Goal: Communication & Community: Connect with others

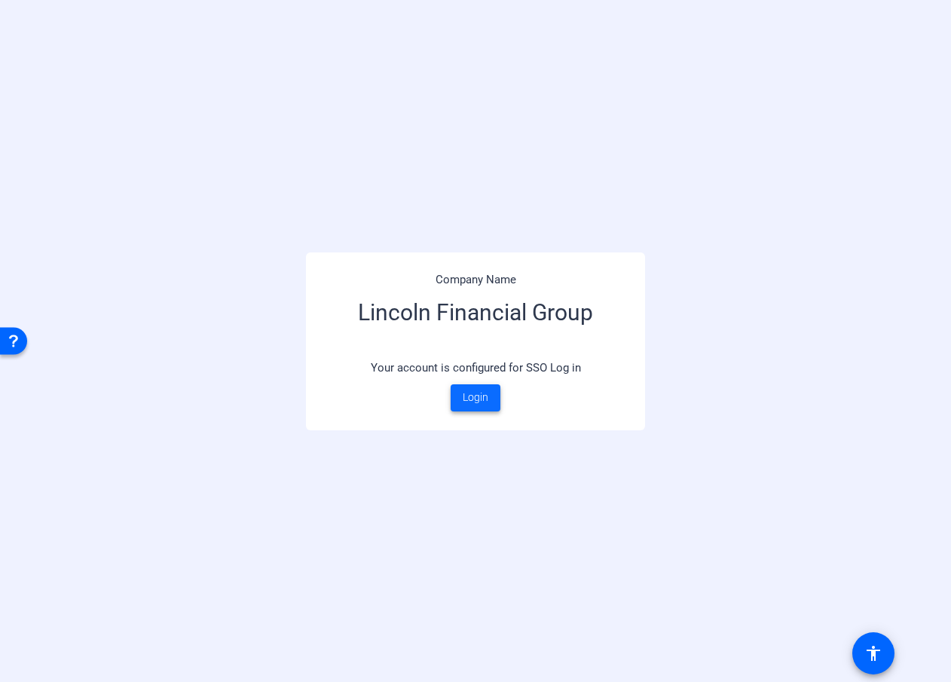
click at [475, 398] on span "Login" at bounding box center [476, 397] width 26 height 16
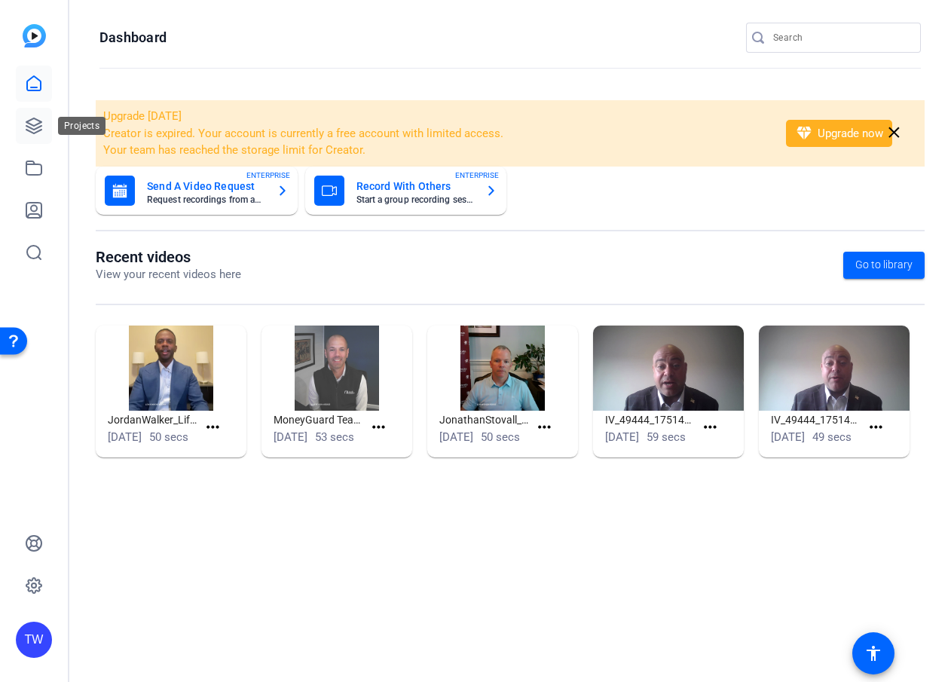
click at [32, 122] on icon at bounding box center [34, 126] width 18 height 18
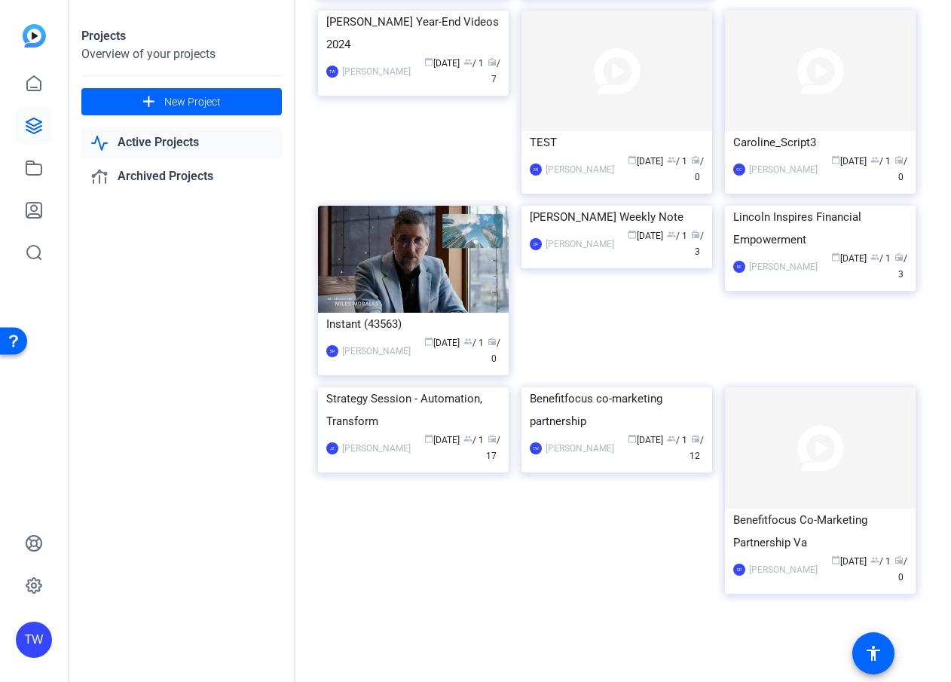
scroll to position [6178, 0]
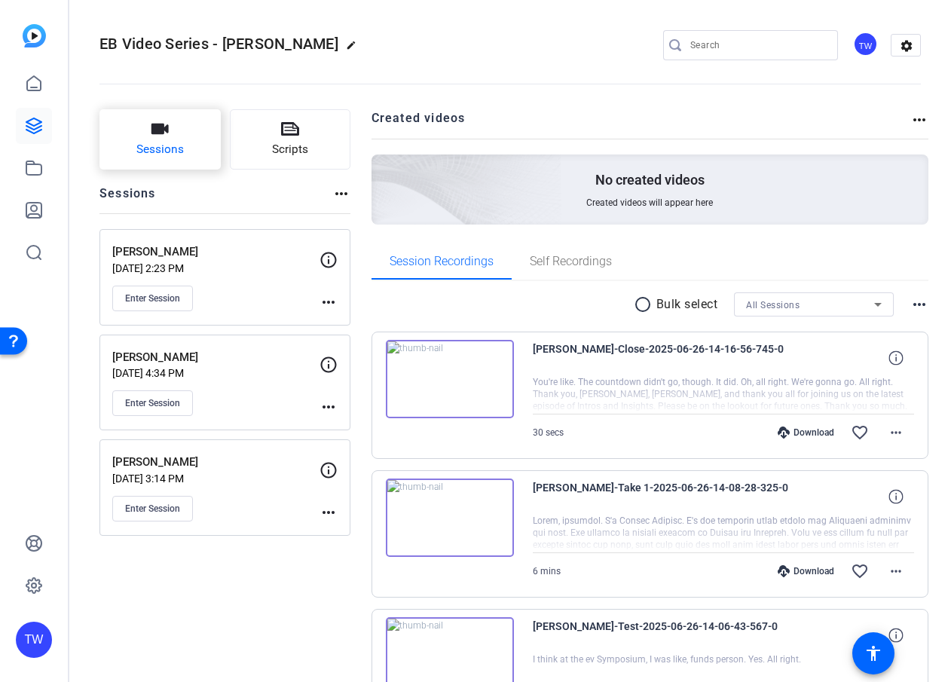
click at [157, 129] on icon "button" at bounding box center [159, 129] width 17 height 11
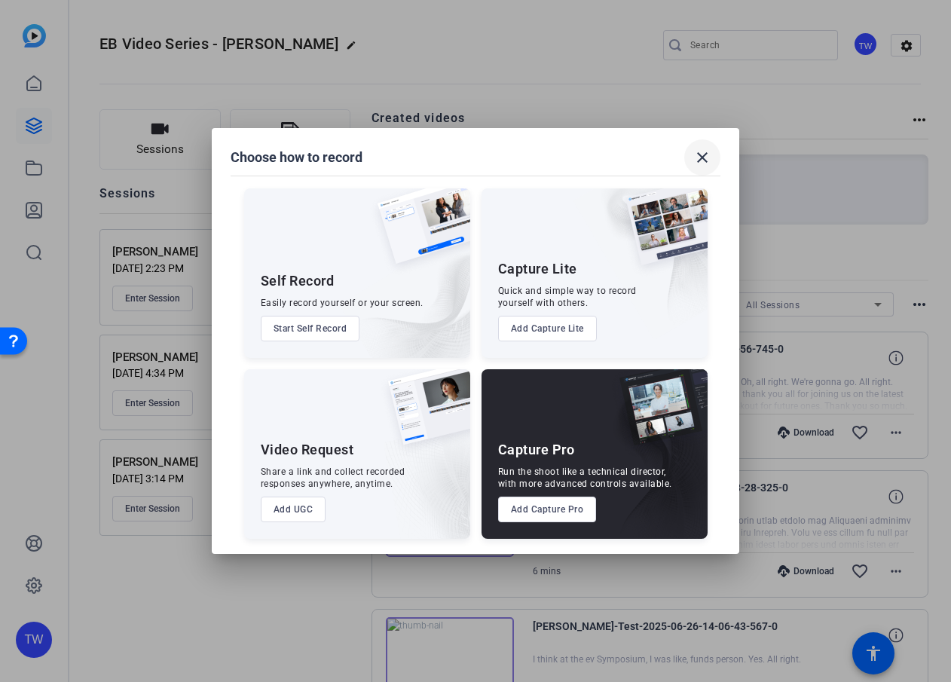
click at [704, 157] on mat-icon "close" at bounding box center [702, 157] width 18 height 18
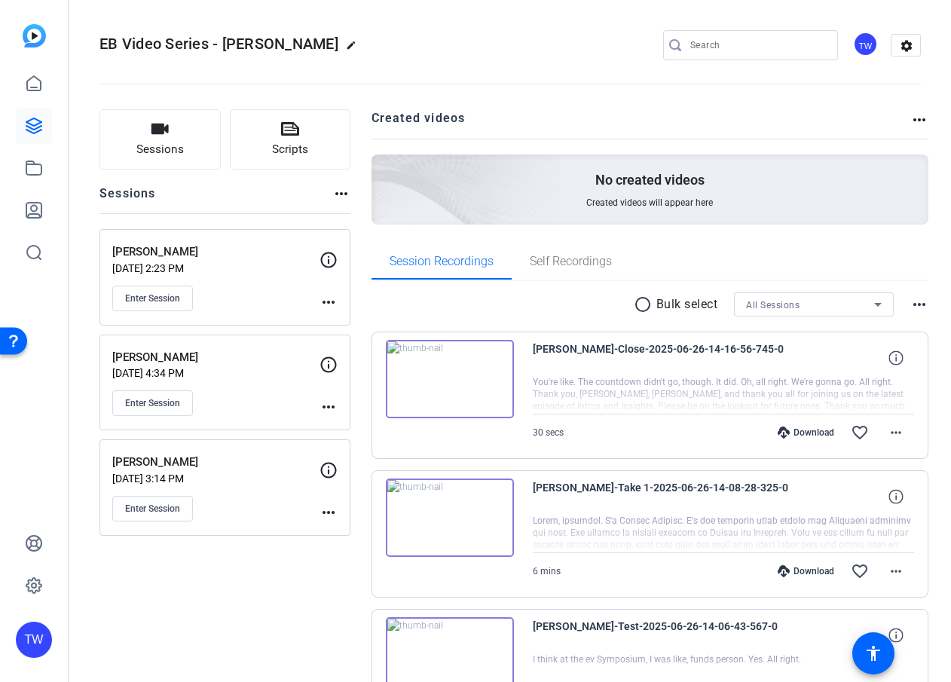
click at [339, 193] on mat-icon "more_horiz" at bounding box center [341, 194] width 18 height 18
click at [339, 193] on div at bounding box center [475, 341] width 951 height 682
click at [166, 131] on icon "button" at bounding box center [159, 129] width 17 height 11
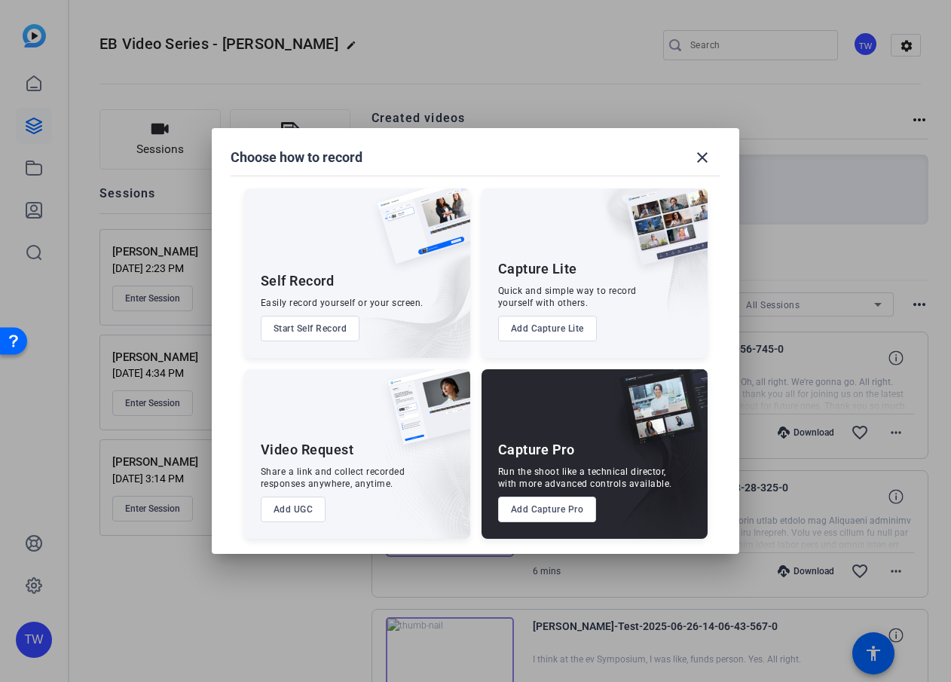
click at [533, 508] on button "Add Capture Pro" at bounding box center [547, 509] width 99 height 26
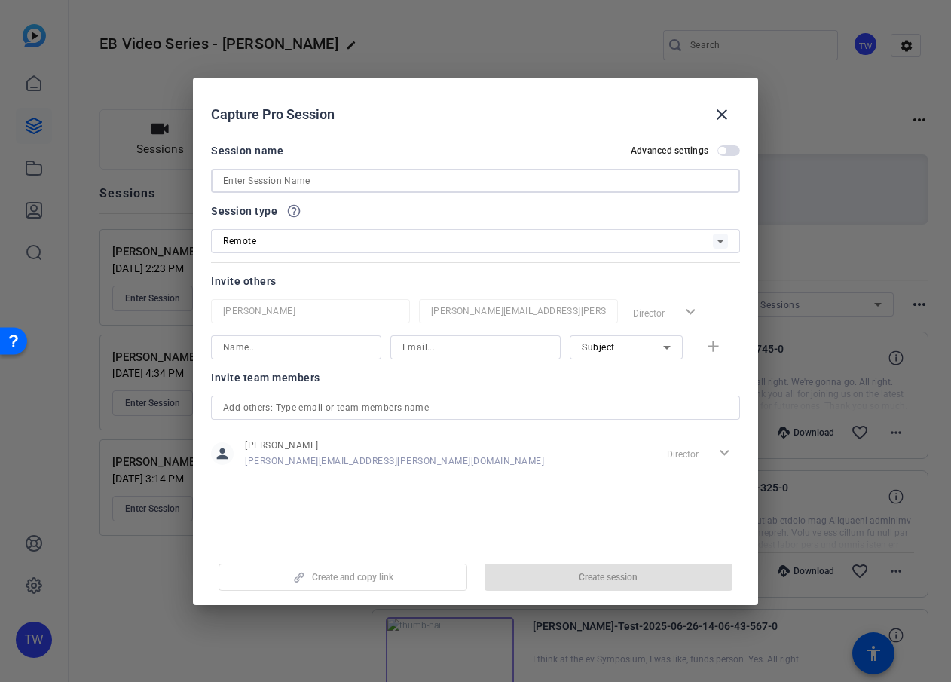
click at [326, 182] on input at bounding box center [475, 181] width 505 height 18
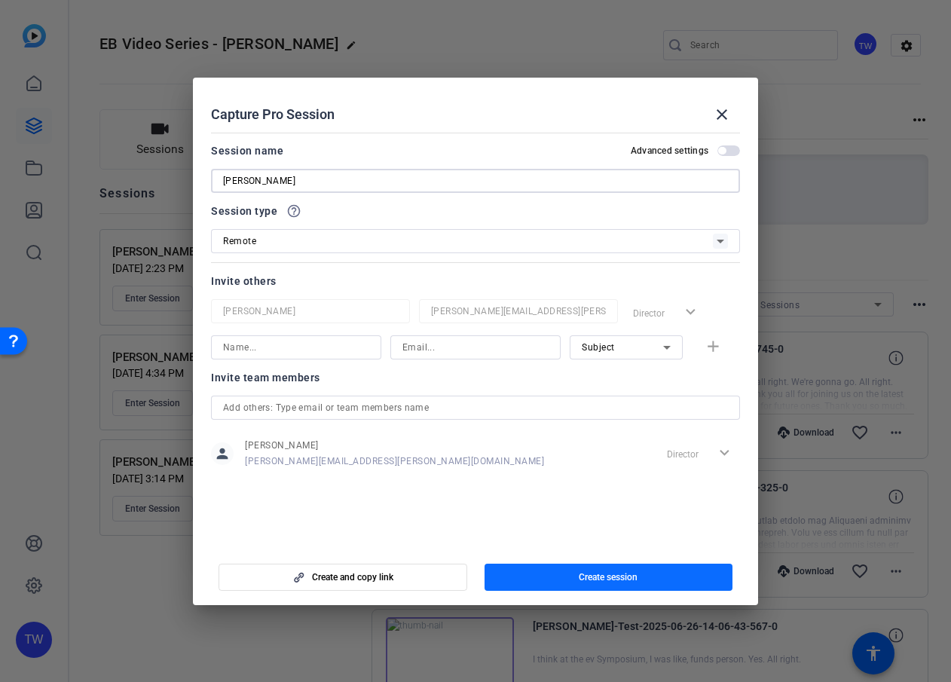
type input "Raza Zaidi"
click at [616, 579] on span "Create session" at bounding box center [608, 577] width 59 height 12
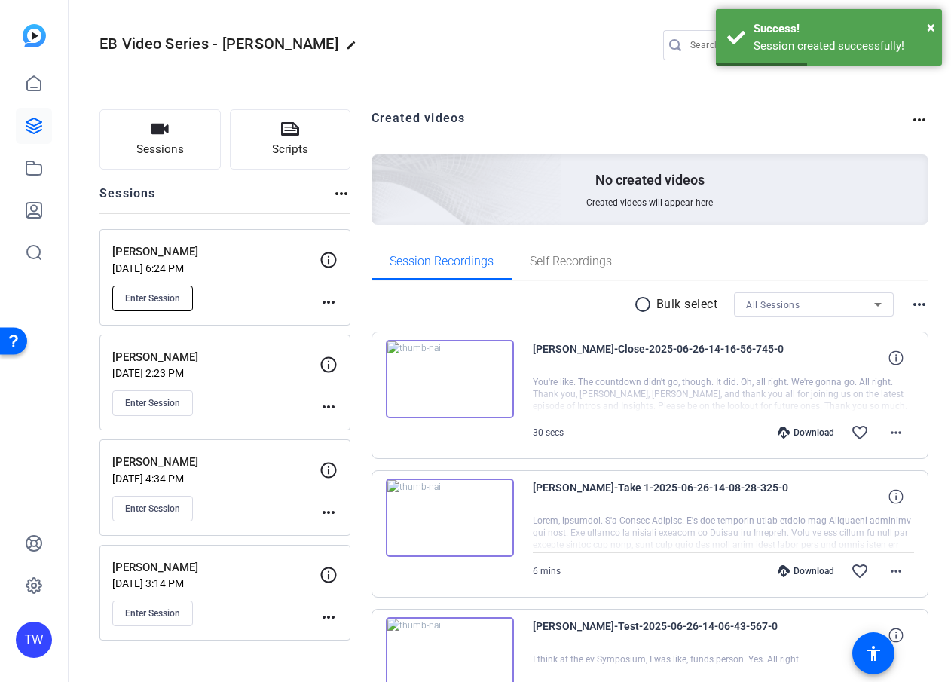
click at [159, 295] on span "Enter Session" at bounding box center [152, 298] width 55 height 12
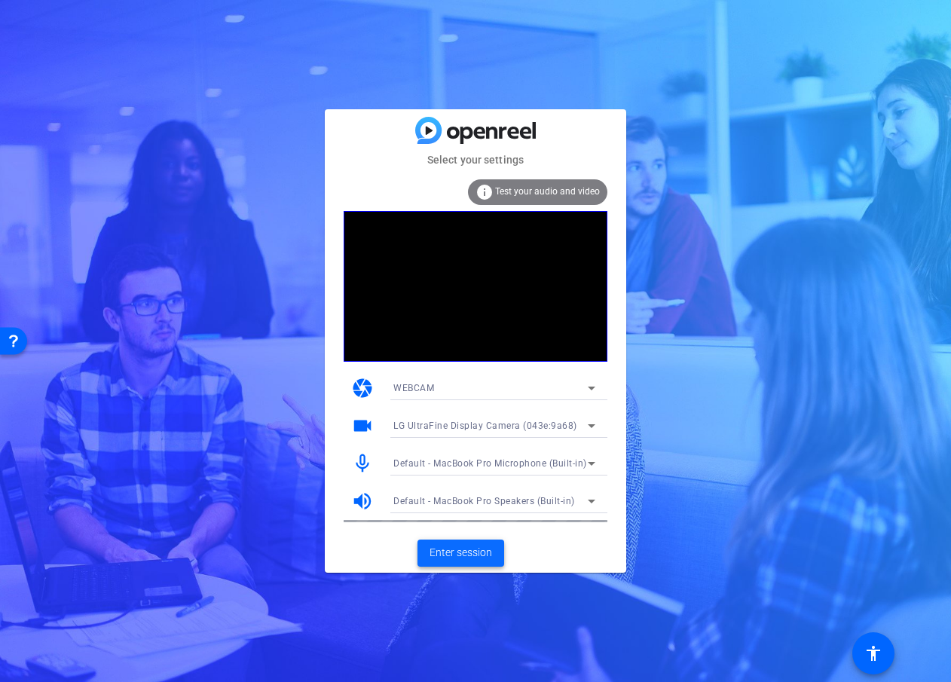
click at [463, 553] on span "Enter session" at bounding box center [460, 553] width 63 height 16
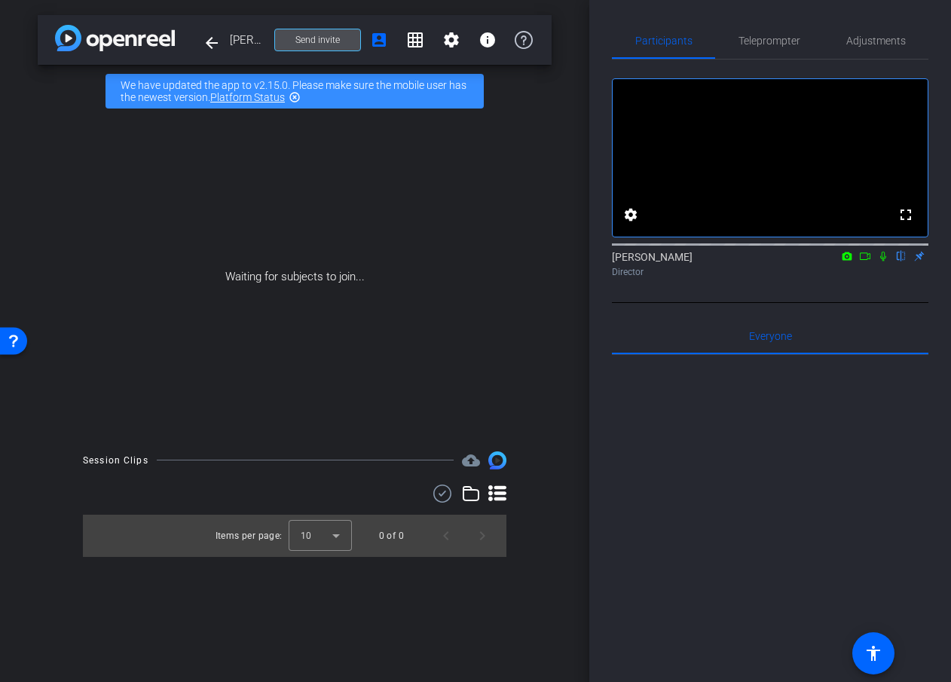
click at [324, 38] on span "Send invite" at bounding box center [317, 40] width 44 height 12
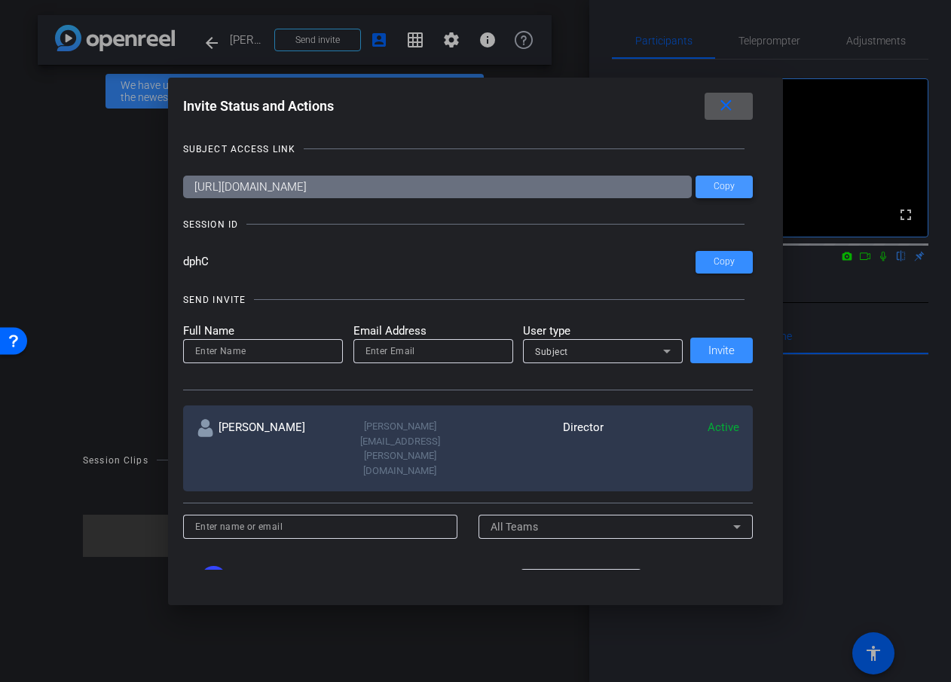
click at [725, 187] on span "Copy" at bounding box center [723, 186] width 21 height 11
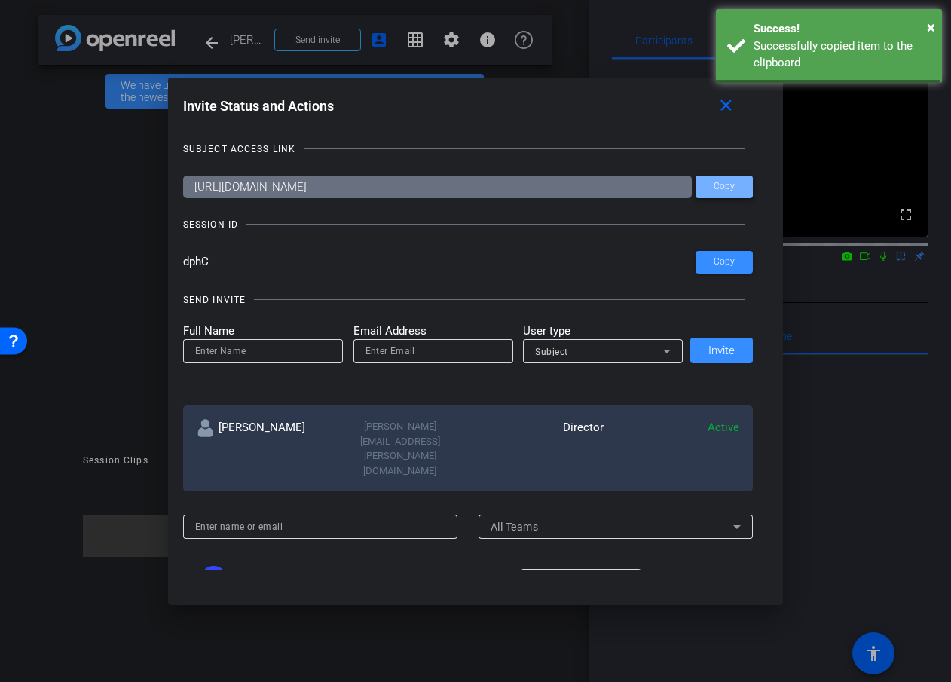
scroll to position [1, 0]
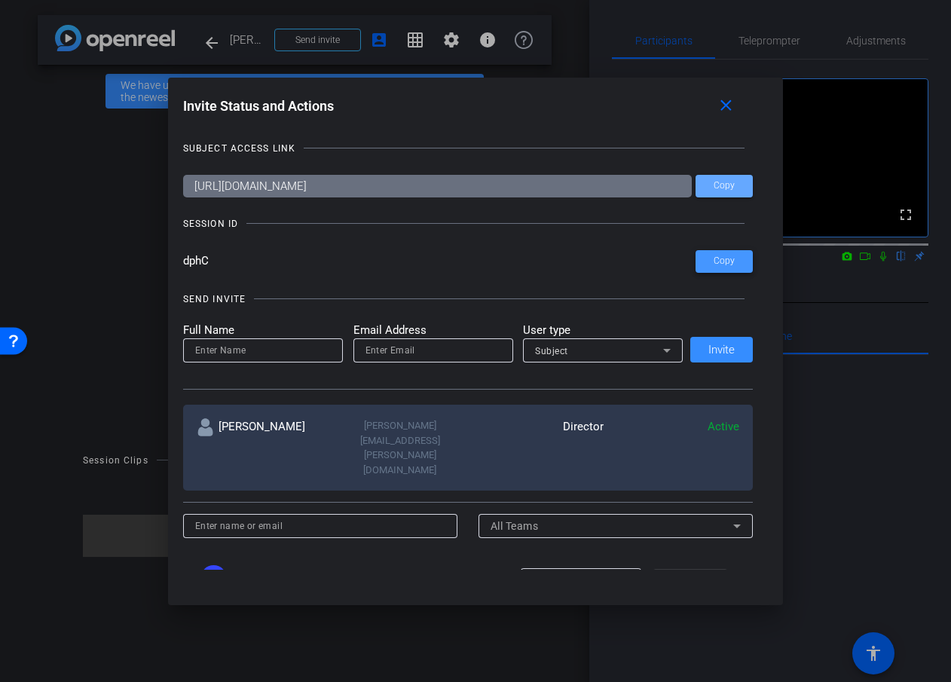
click at [722, 258] on span "Copy" at bounding box center [723, 260] width 21 height 11
click at [432, 351] on input "email" at bounding box center [433, 350] width 136 height 18
paste input "jessica.keating@lfg.com"
type input "jessica.keating@lfg.com"
click at [275, 349] on input at bounding box center [263, 350] width 136 height 18
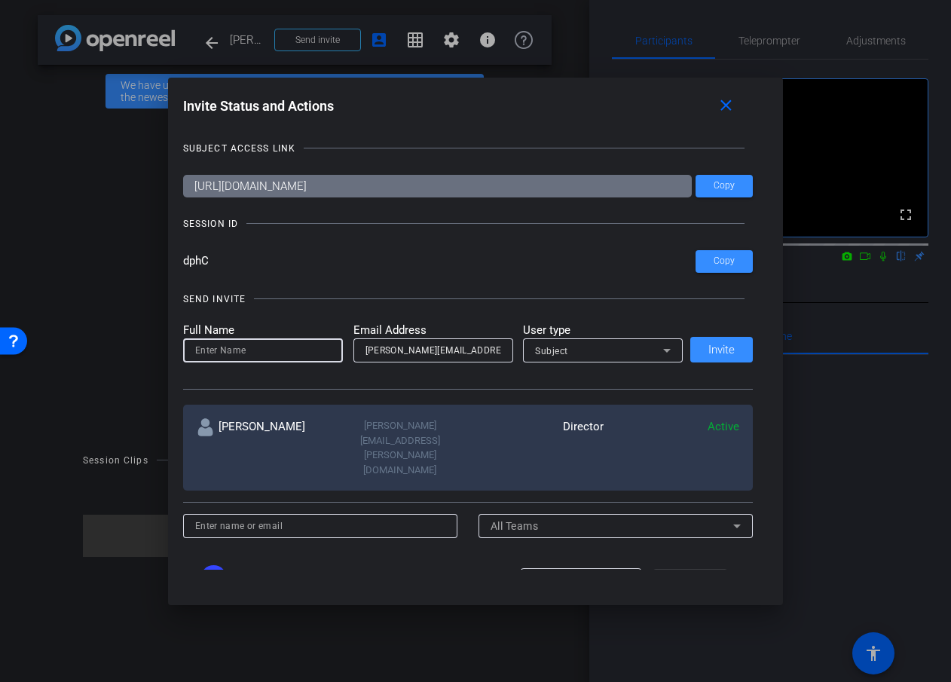
paste input "jessica.keating@lfg.com"
click at [233, 350] on input "jessica.keating" at bounding box center [263, 350] width 136 height 18
click at [197, 350] on input "jessica Keating" at bounding box center [263, 350] width 136 height 18
type input "Jessica Keating"
click at [668, 350] on icon at bounding box center [667, 351] width 8 height 4
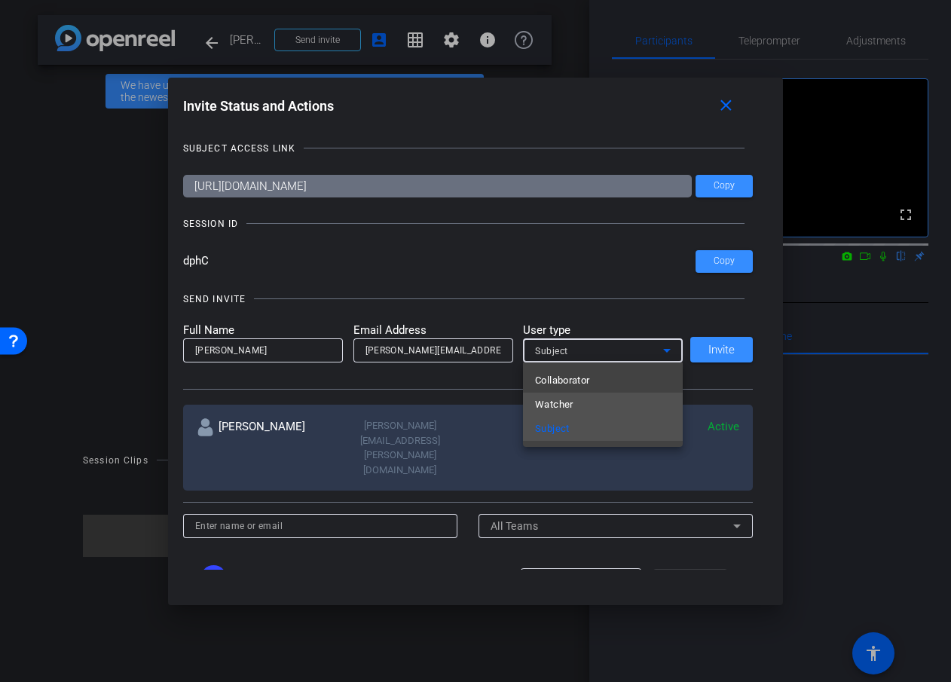
click at [557, 406] on span "Watcher" at bounding box center [554, 404] width 38 height 18
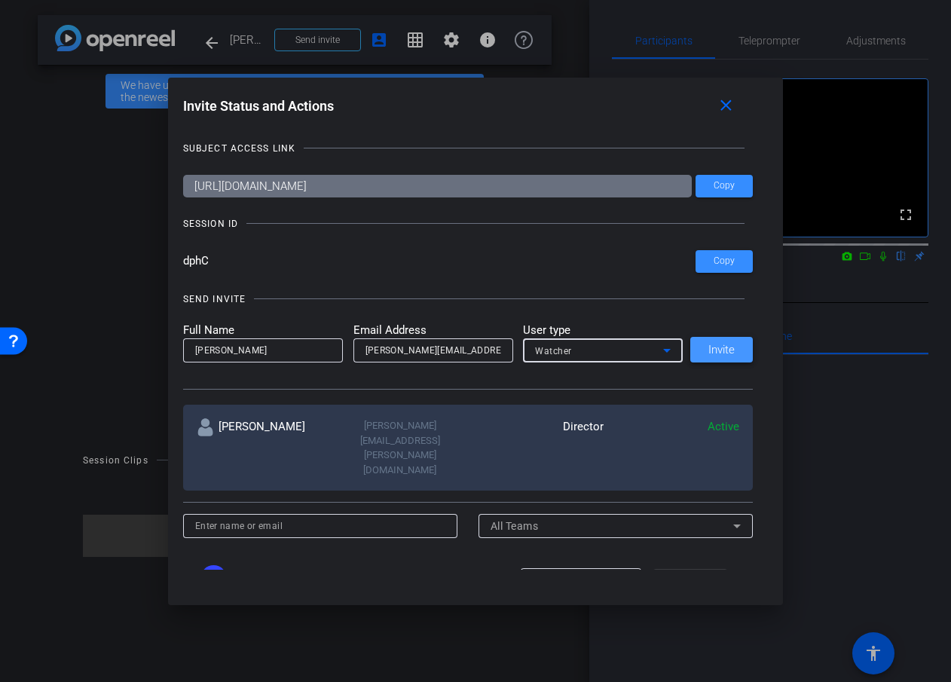
click at [721, 349] on span "Invite" at bounding box center [721, 349] width 26 height 11
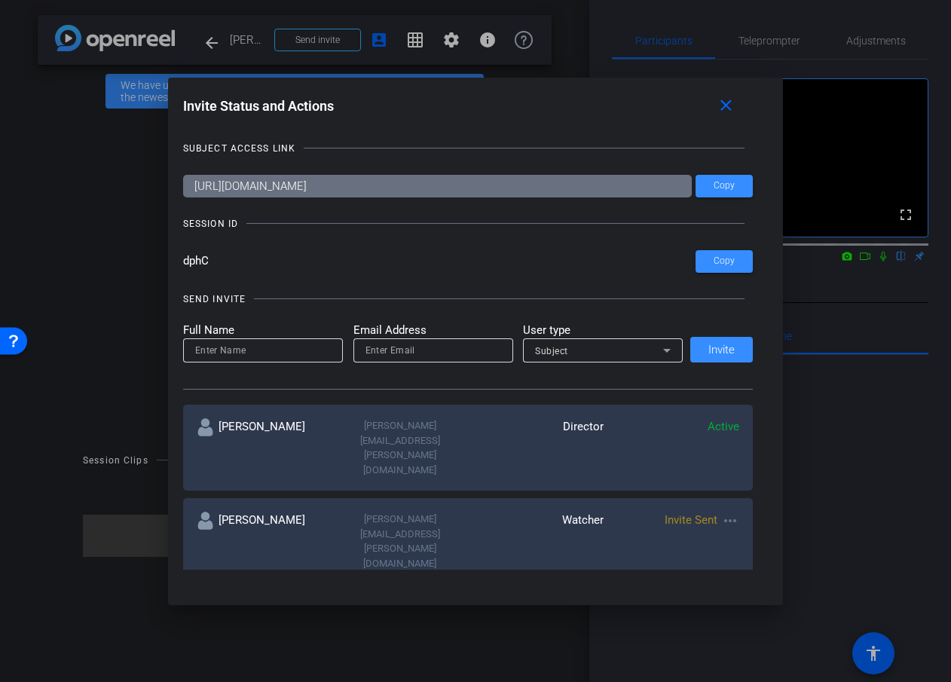
click at [240, 40] on div at bounding box center [475, 341] width 951 height 682
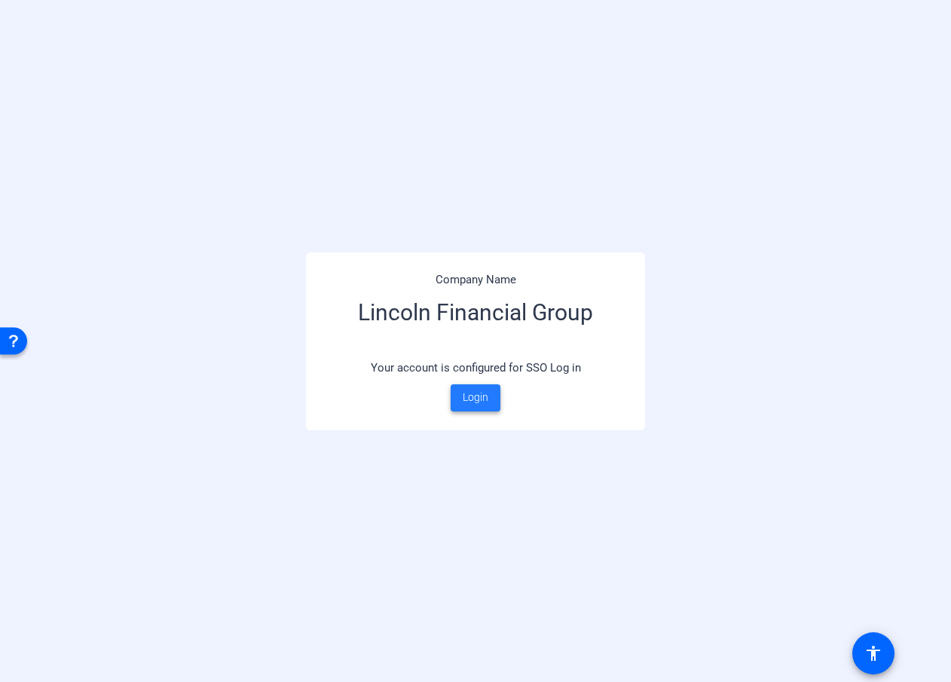
click at [475, 401] on span "Login" at bounding box center [476, 397] width 26 height 16
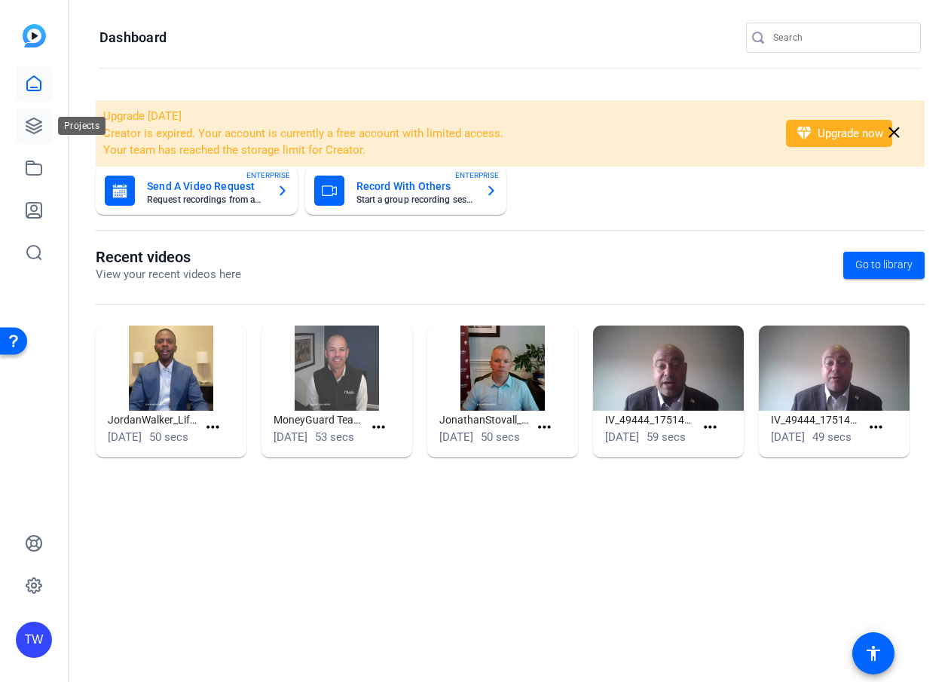
click at [35, 121] on icon at bounding box center [34, 126] width 18 height 18
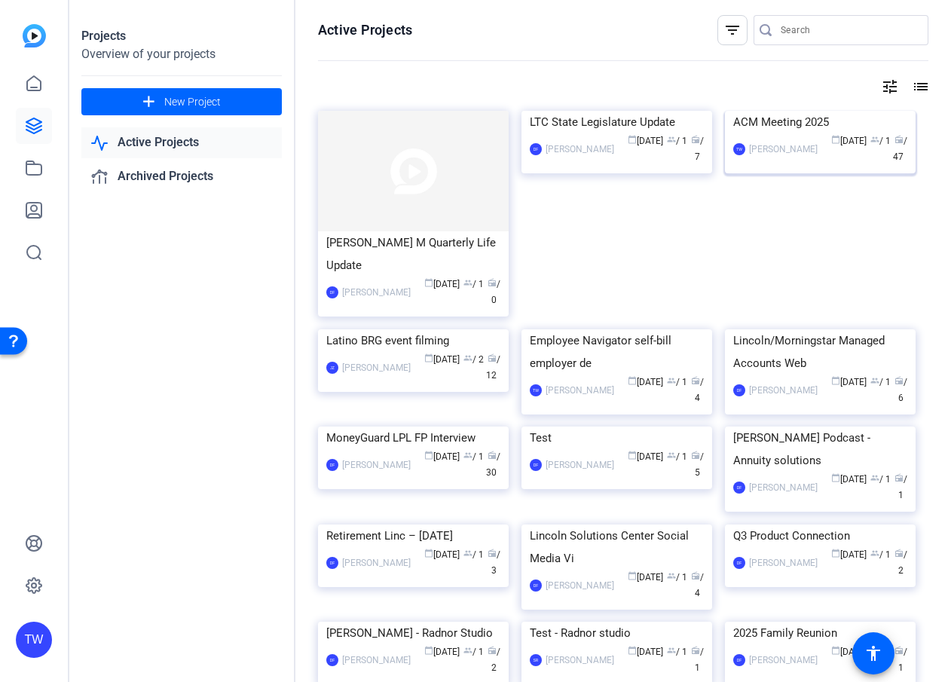
click at [790, 111] on img at bounding box center [820, 111] width 191 height 0
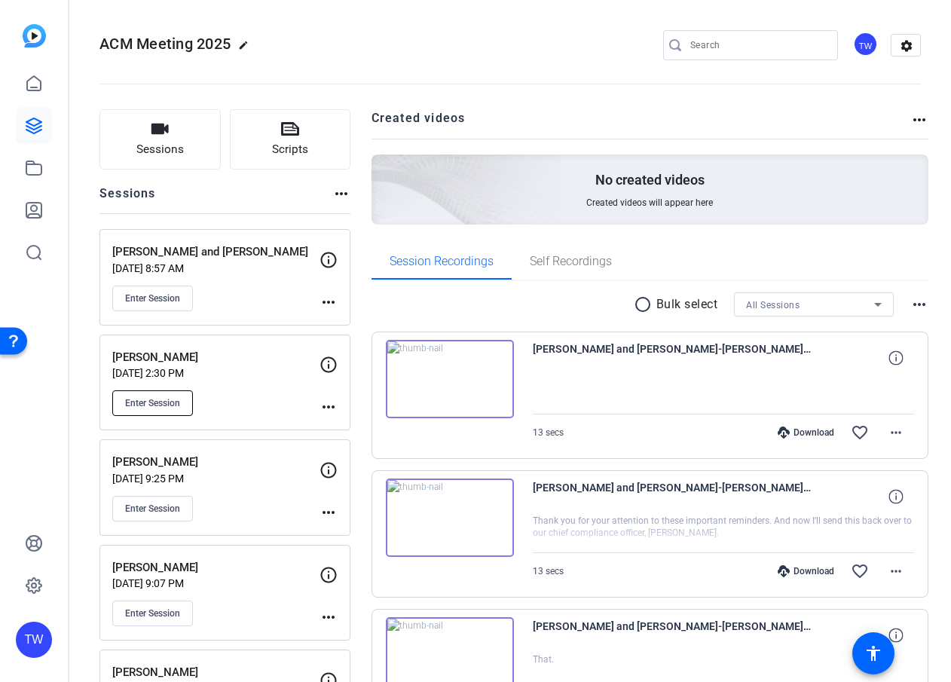
click at [173, 402] on span "Enter Session" at bounding box center [152, 403] width 55 height 12
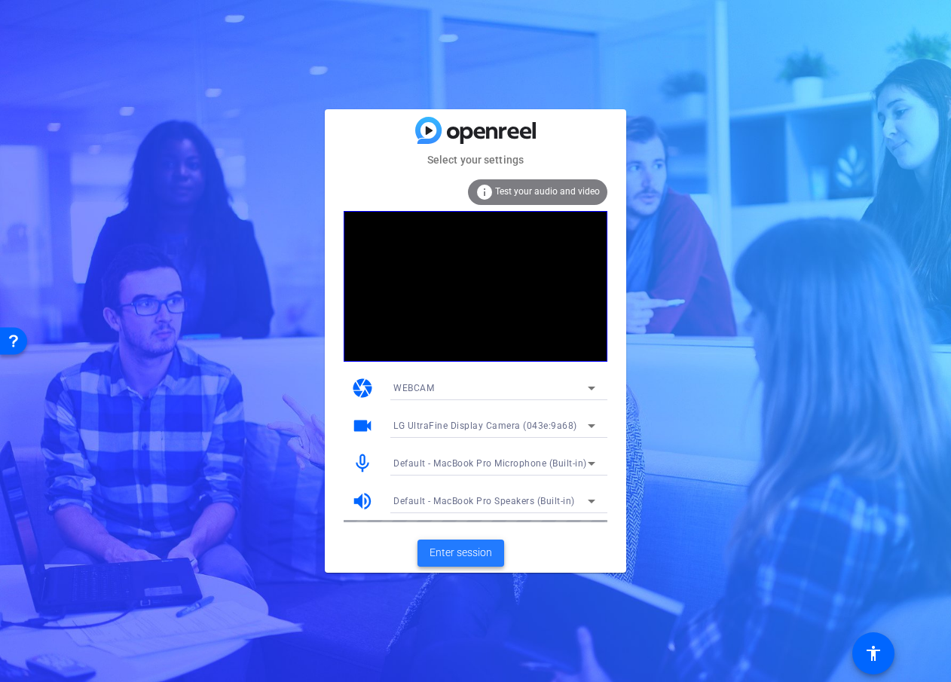
click at [463, 556] on span "Enter session" at bounding box center [460, 553] width 63 height 16
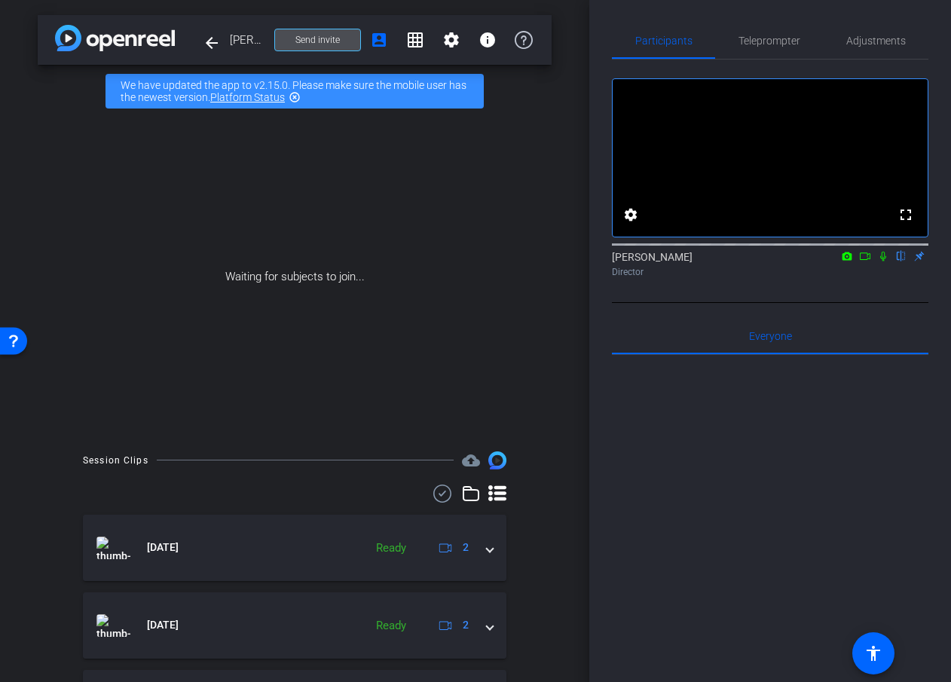
click at [333, 40] on span "Send invite" at bounding box center [317, 40] width 44 height 12
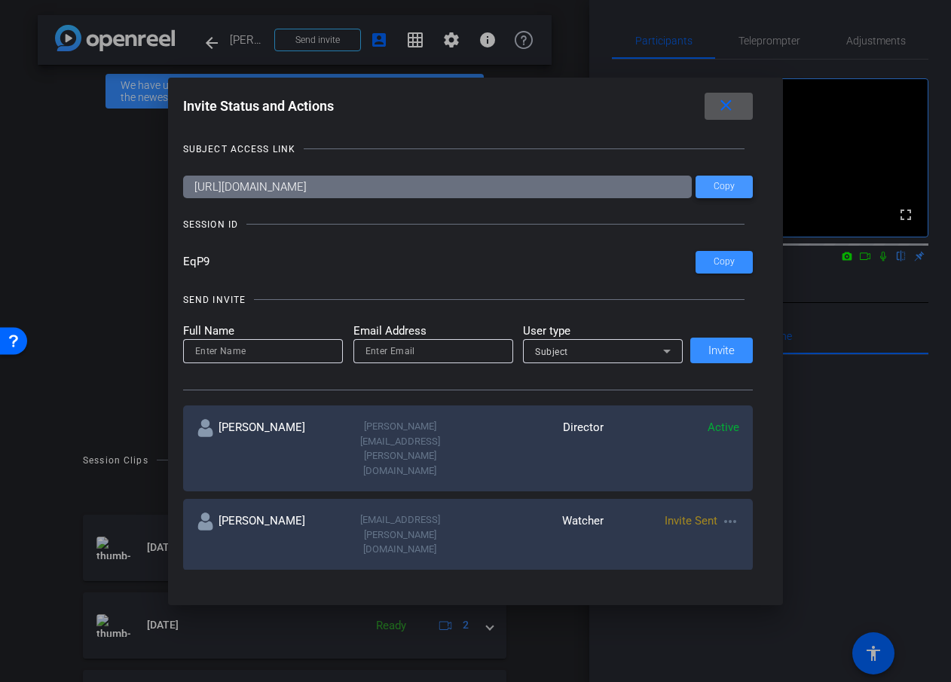
click at [725, 184] on span "Copy" at bounding box center [723, 186] width 21 height 11
click at [725, 261] on span "Copy" at bounding box center [723, 261] width 21 height 11
click at [723, 104] on mat-icon "close" at bounding box center [725, 105] width 19 height 19
